Goal: Information Seeking & Learning: Learn about a topic

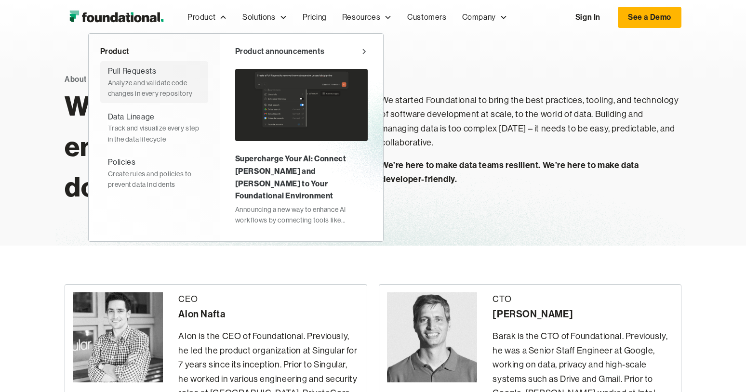
click at [138, 80] on div "Analyze and validate code changes in every repository" at bounding box center [154, 89] width 93 height 22
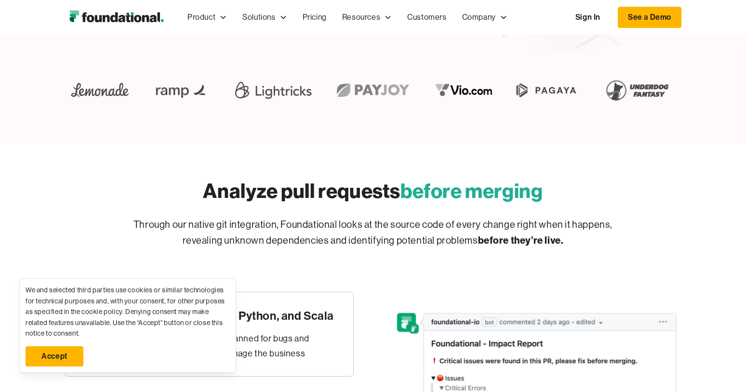
scroll to position [163, 0]
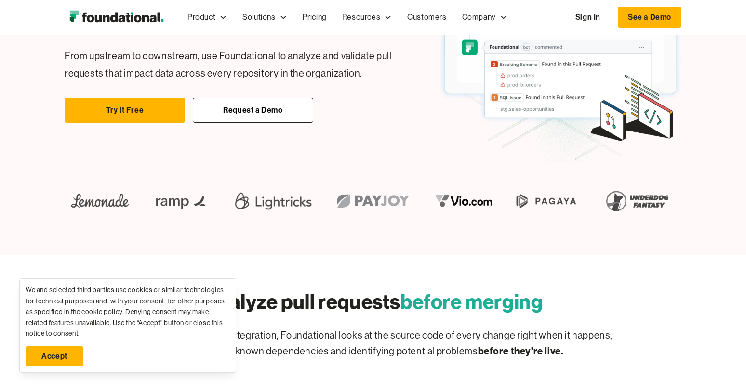
click at [69, 352] on link "Accept" at bounding box center [55, 356] width 58 height 20
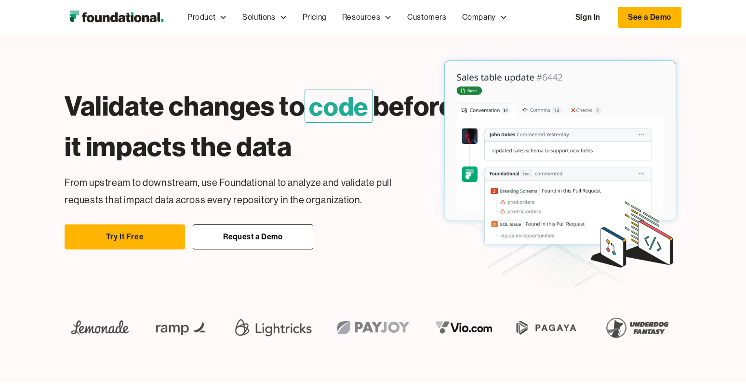
scroll to position [0, 0]
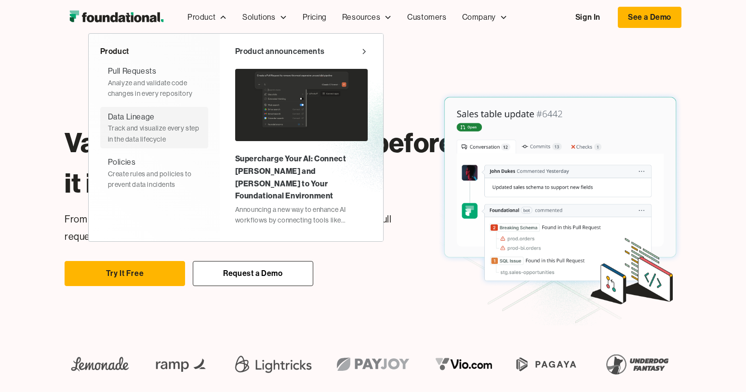
click at [133, 118] on div "Data Lineage" at bounding box center [131, 117] width 47 height 13
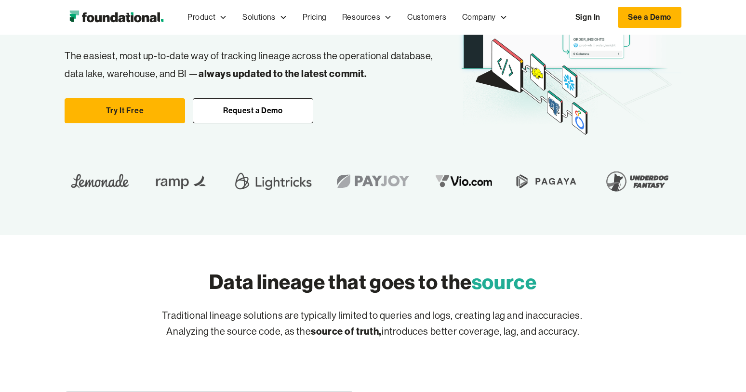
scroll to position [142, 0]
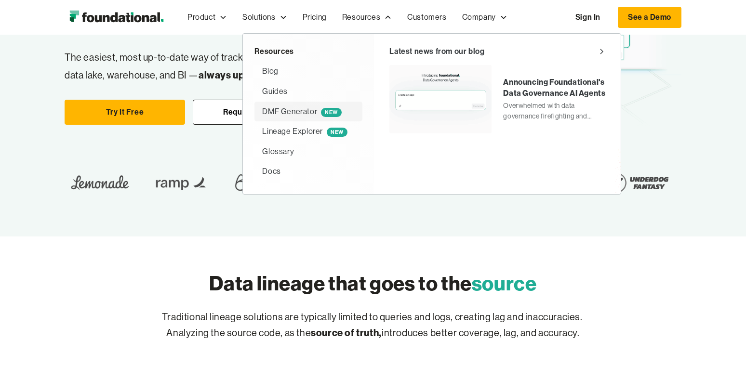
click at [287, 110] on div "DMF Generator NEW" at bounding box center [302, 112] width 80 height 13
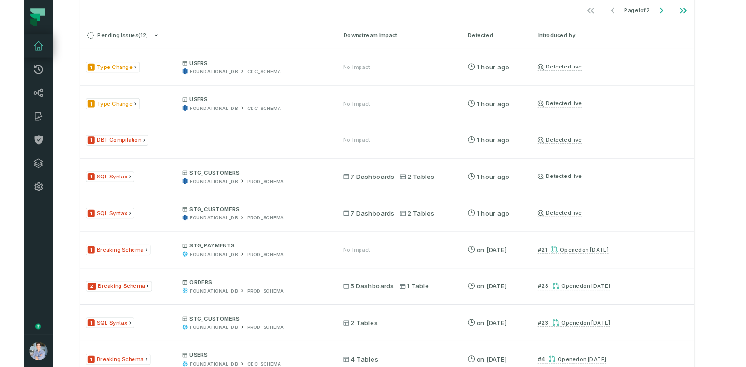
scroll to position [854, 0]
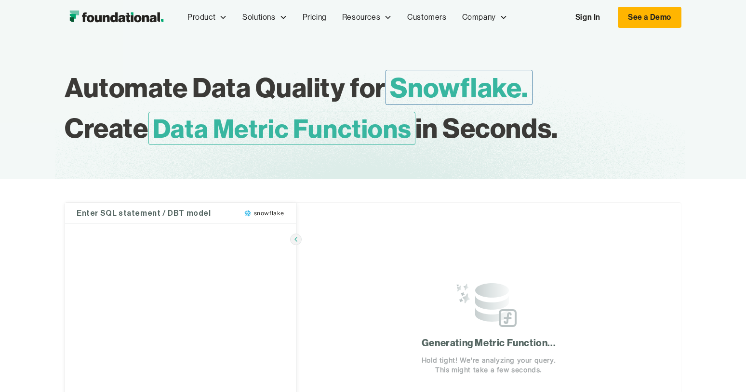
type textarea "**********"
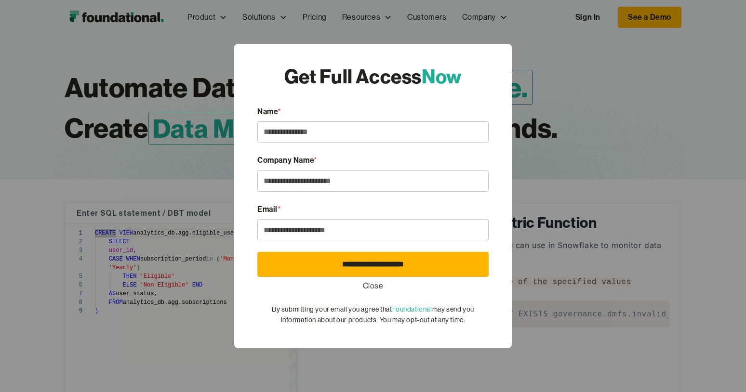
click at [39, 200] on div "**********" at bounding box center [373, 196] width 746 height 392
click at [371, 285] on link "Close" at bounding box center [373, 286] width 21 height 13
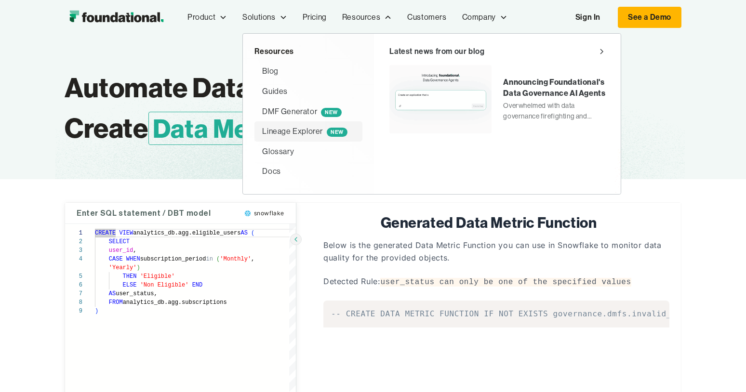
click at [288, 131] on div "Lineage Explorer NEW" at bounding box center [304, 131] width 85 height 13
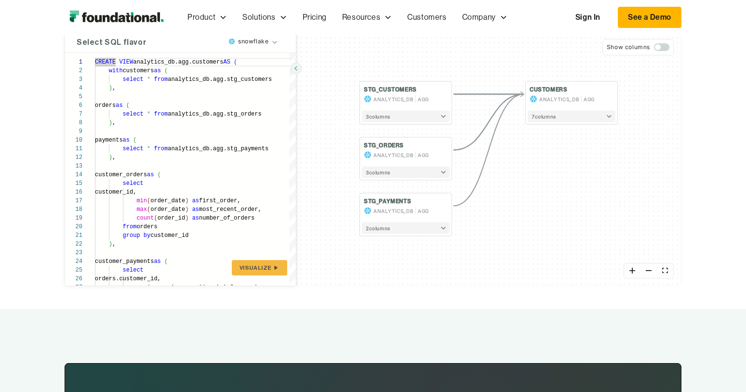
scroll to position [121, 0]
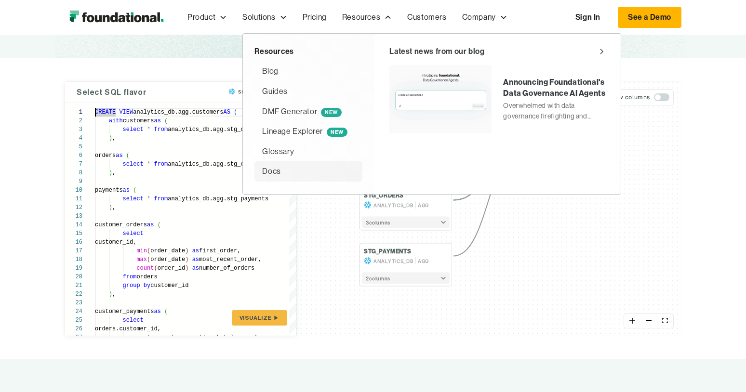
click at [276, 171] on div "Docs" at bounding box center [271, 171] width 18 height 13
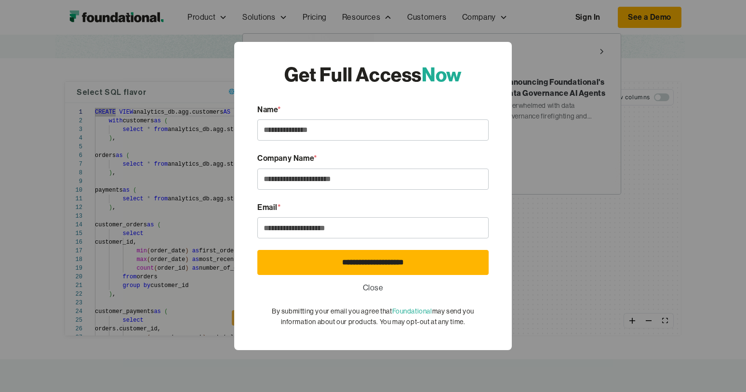
click at [374, 287] on link "Close" at bounding box center [373, 288] width 21 height 13
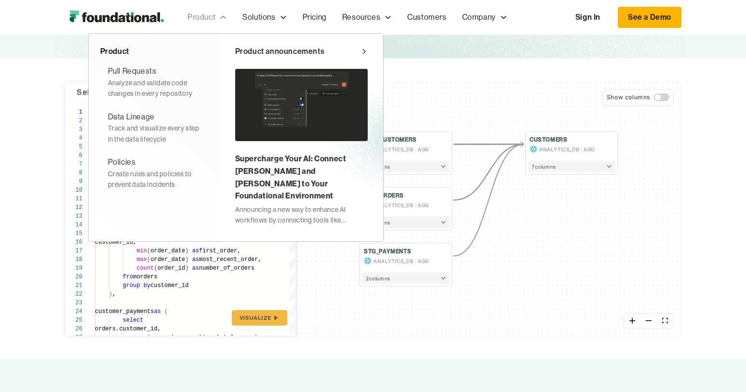
click at [206, 16] on div "Product" at bounding box center [201, 17] width 28 height 13
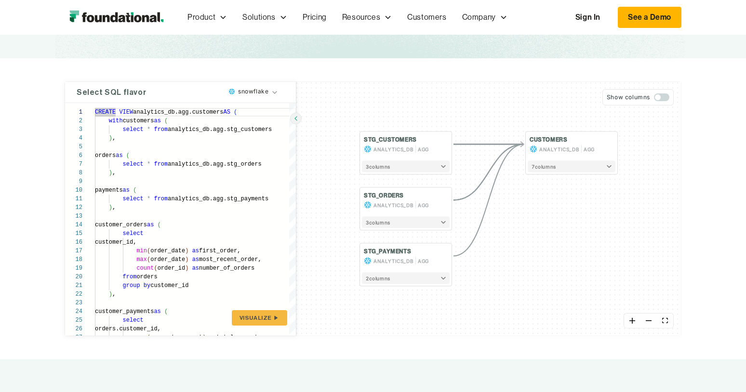
click at [136, 18] on img "home" at bounding box center [117, 17] width 104 height 19
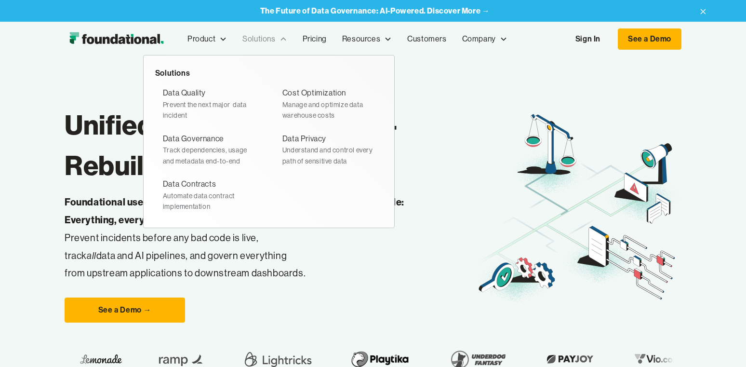
click at [257, 39] on div "Solutions" at bounding box center [258, 39] width 33 height 13
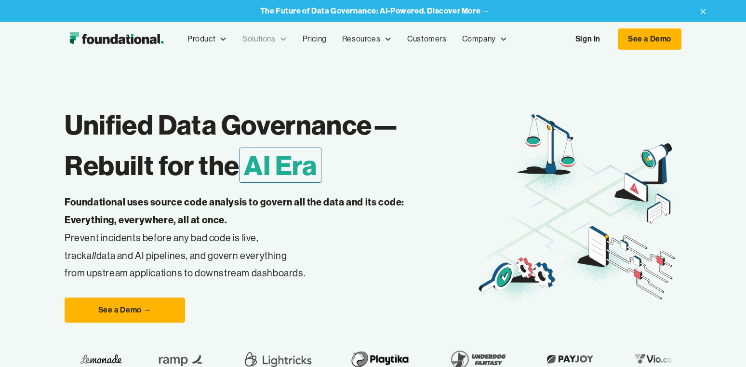
click at [257, 39] on div "Solutions" at bounding box center [258, 39] width 33 height 13
